Goal: Transaction & Acquisition: Subscribe to service/newsletter

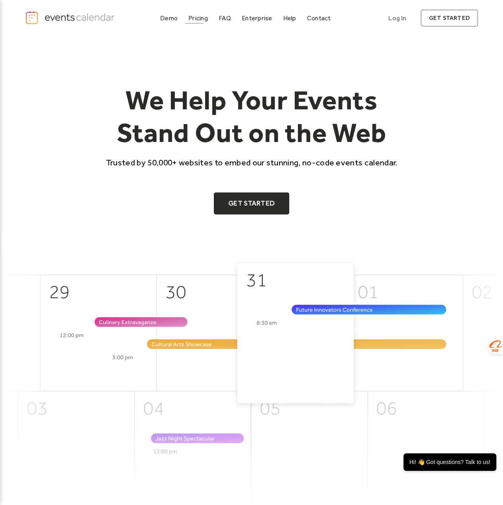
click at [193, 19] on div "Pricing" at bounding box center [197, 18] width 19 height 4
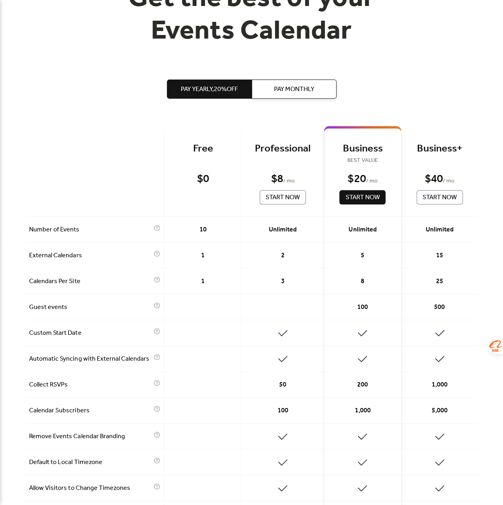
scroll to position [119, 0]
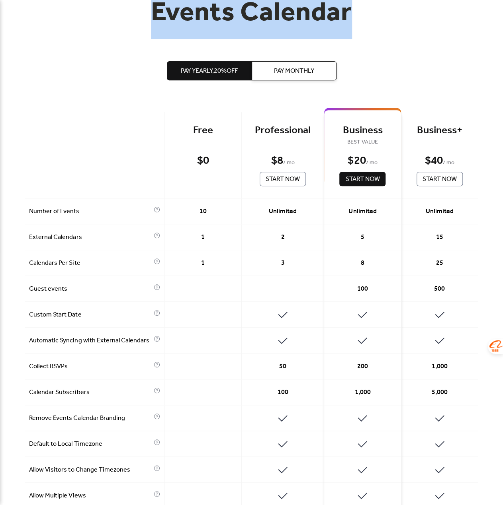
drag, startPoint x: 154, startPoint y: 12, endPoint x: 356, endPoint y: 9, distance: 201.8
copy h1 "Events Calendar"
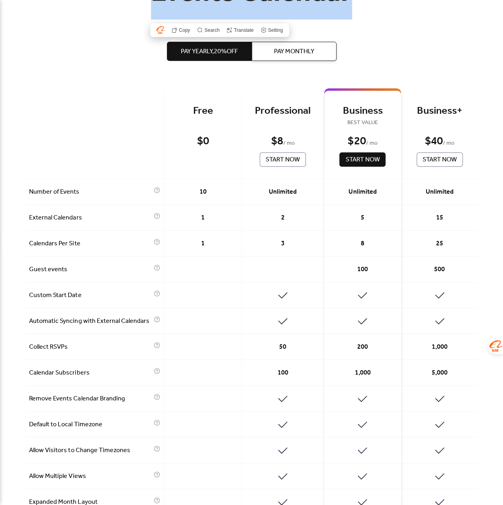
scroll to position [80, 0]
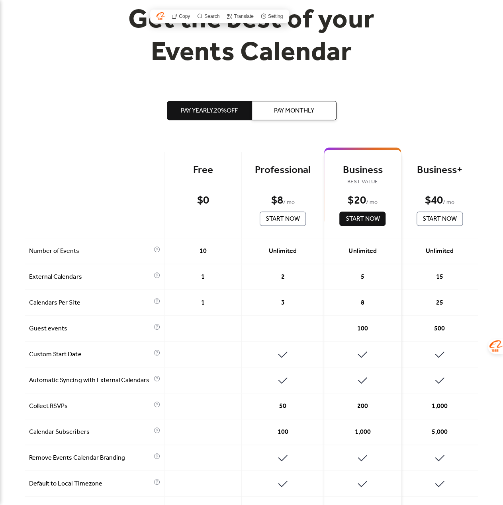
click at [207, 165] on div "Free" at bounding box center [202, 170] width 53 height 13
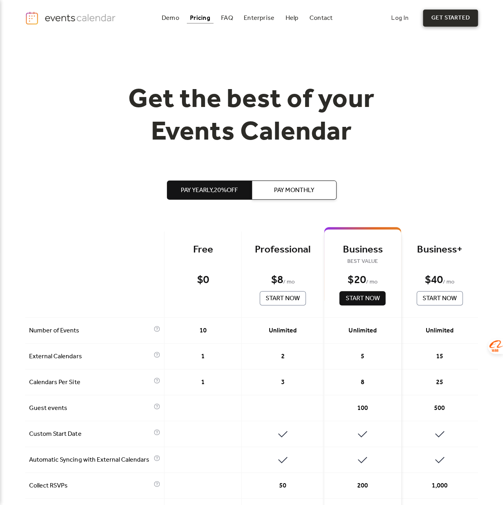
click at [434, 16] on link "get started" at bounding box center [450, 18] width 55 height 17
